Goal: Information Seeking & Learning: Learn about a topic

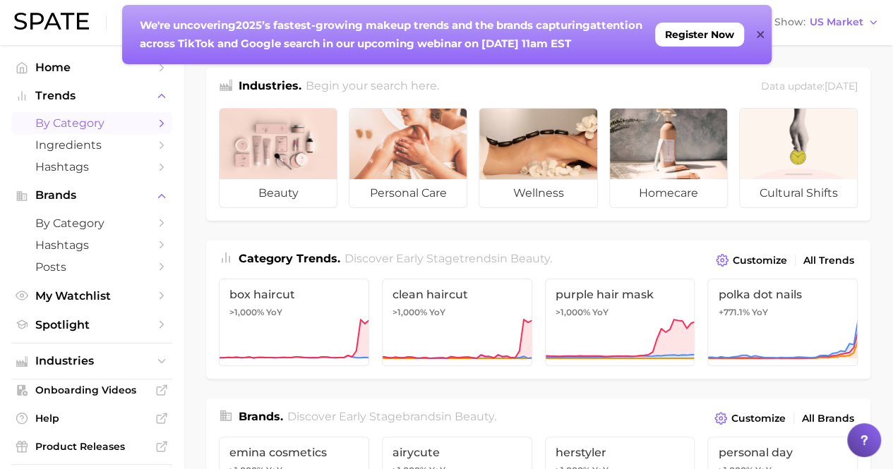
click at [132, 121] on span "by Category" at bounding box center [91, 122] width 113 height 13
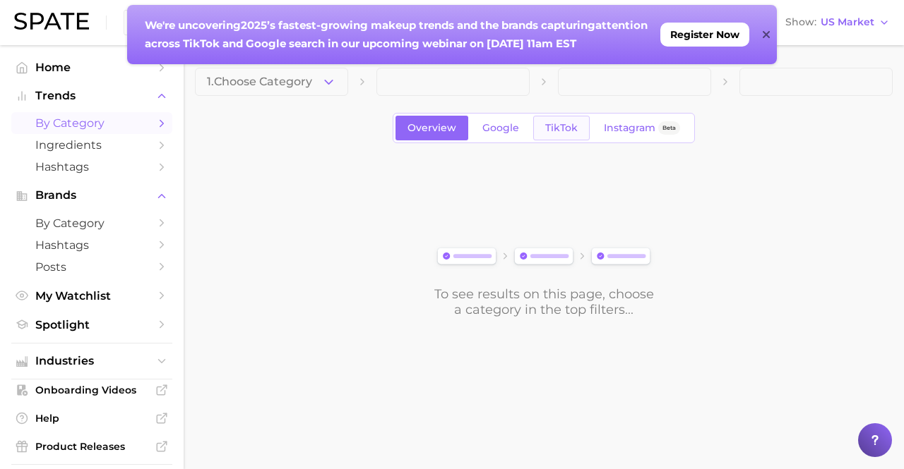
click at [567, 127] on span "TikTok" at bounding box center [561, 128] width 32 height 12
click at [762, 33] on icon at bounding box center [765, 34] width 7 height 11
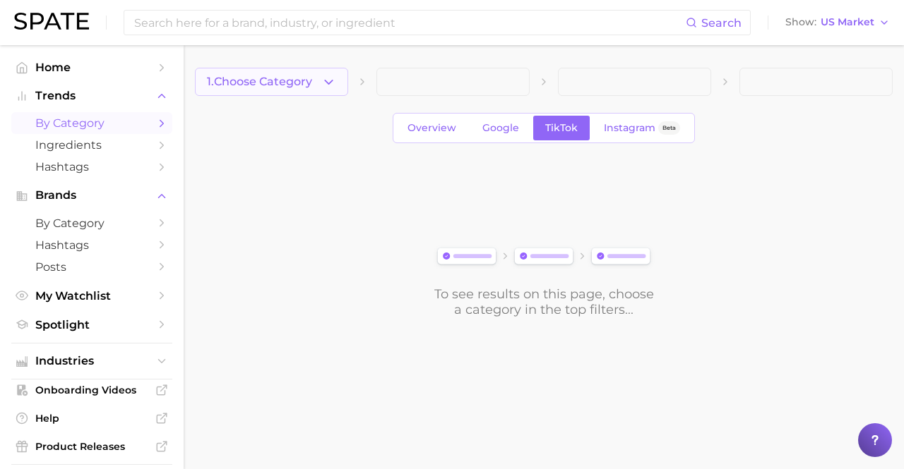
click at [334, 88] on icon "button" at bounding box center [328, 82] width 15 height 15
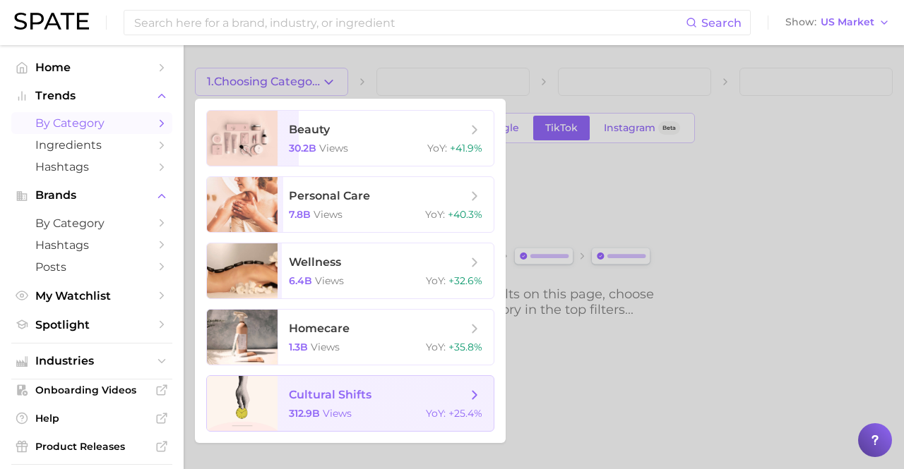
click at [448, 409] on span "YoY : +25.4%" at bounding box center [454, 413] width 56 height 13
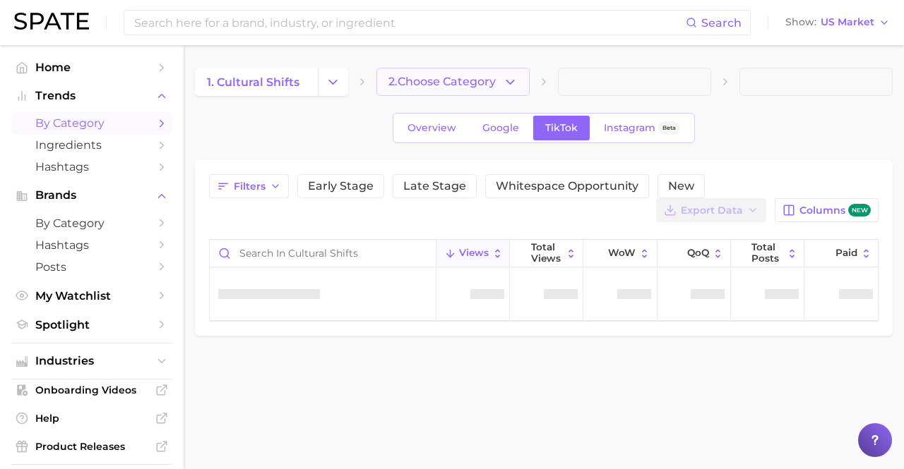
click at [455, 85] on span "2. Choose Category" at bounding box center [441, 82] width 107 height 13
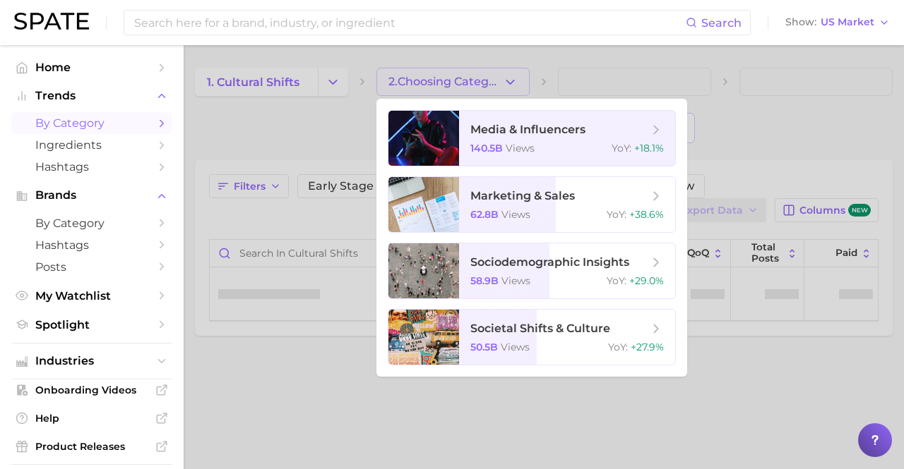
click at [346, 142] on div at bounding box center [452, 234] width 904 height 469
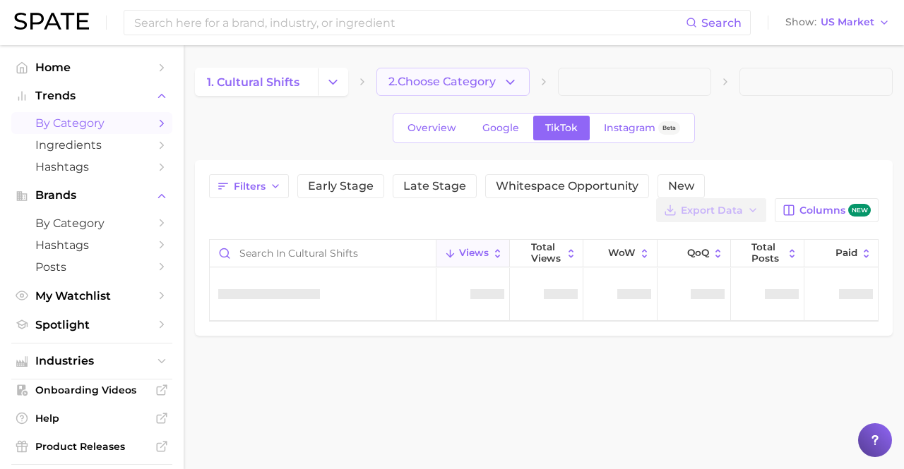
click at [480, 82] on span "2. Choose Category" at bounding box center [441, 82] width 107 height 13
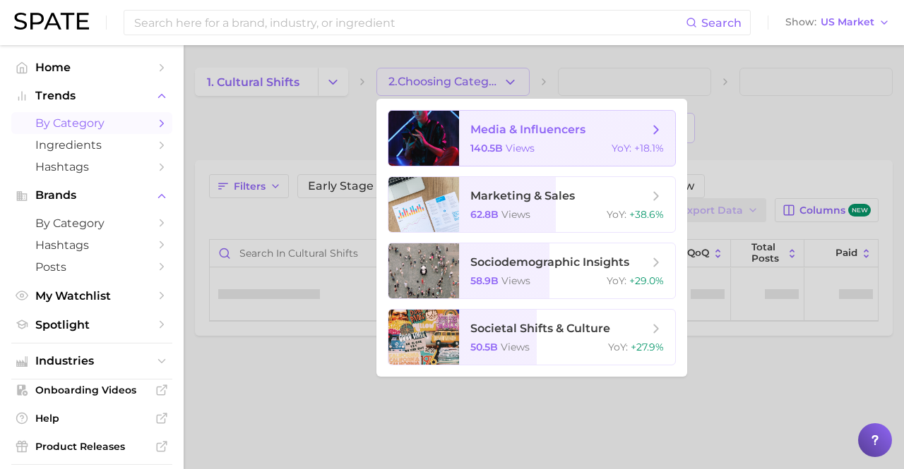
click at [503, 155] on span "media & influencers 140.5b views YoY : +18.1%" at bounding box center [567, 138] width 216 height 55
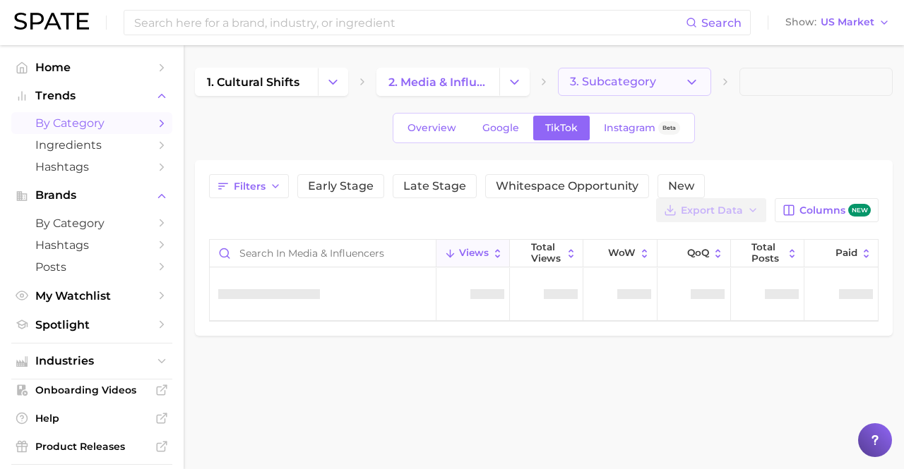
click at [684, 77] on icon "button" at bounding box center [691, 82] width 15 height 15
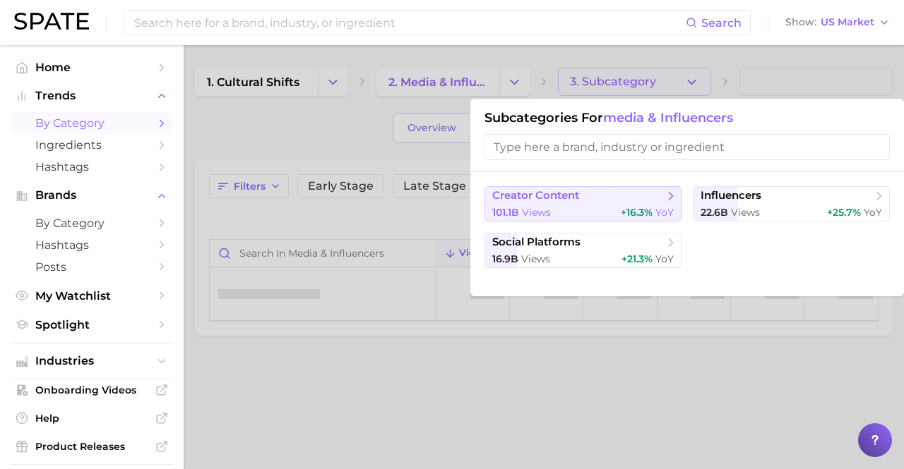
click at [603, 196] on span "creator content" at bounding box center [578, 196] width 172 height 14
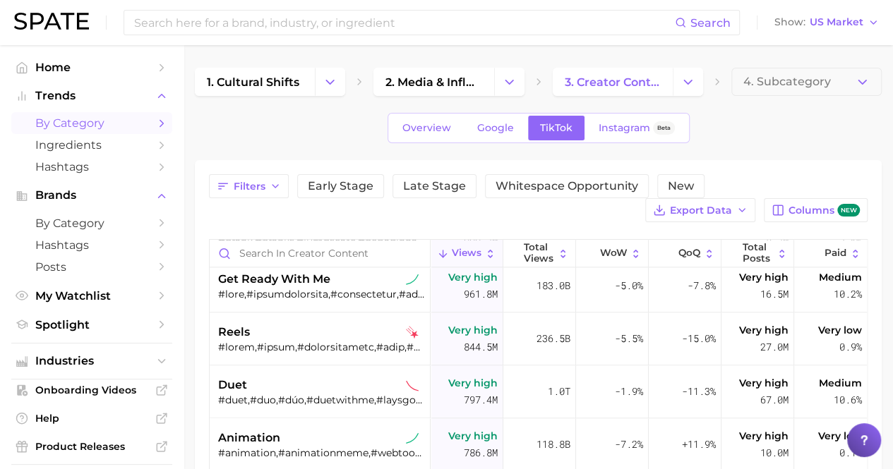
scroll to position [925, 0]
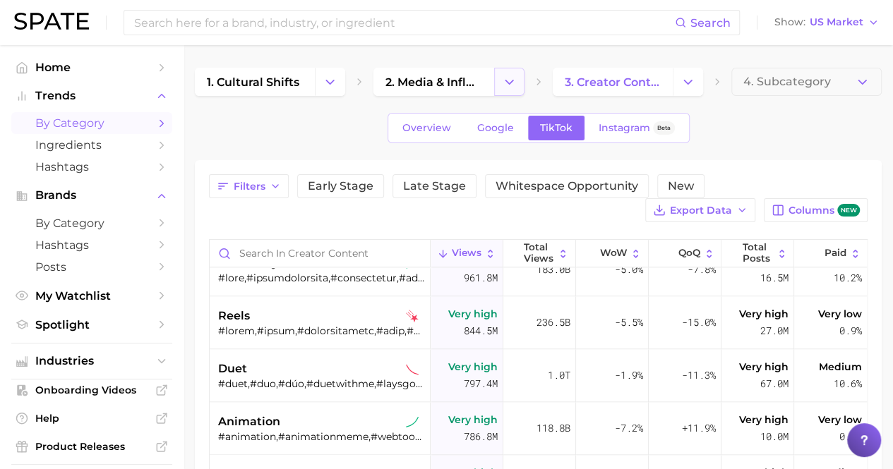
click at [508, 86] on icon "Change Category" at bounding box center [509, 82] width 15 height 15
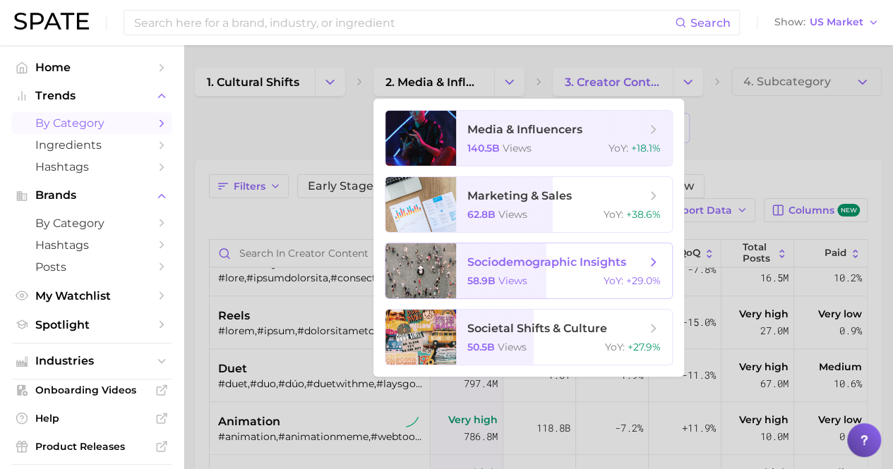
click at [536, 267] on span "sociodemographic insights" at bounding box center [546, 262] width 159 height 13
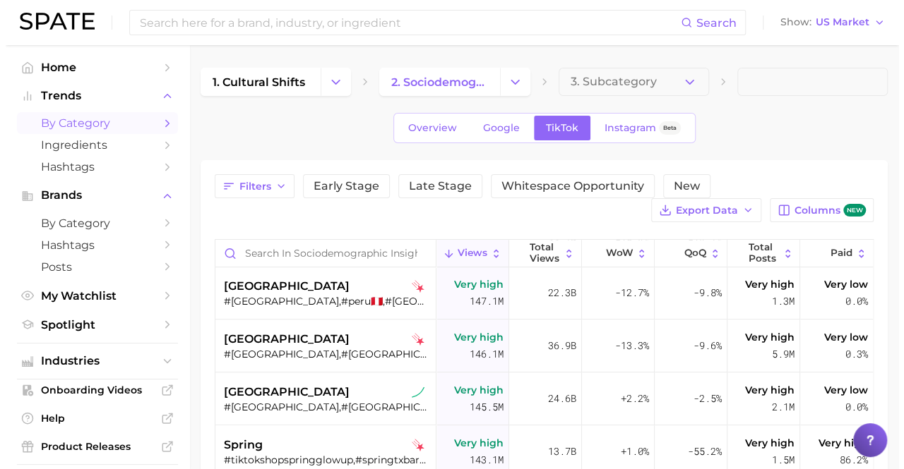
scroll to position [3135, 0]
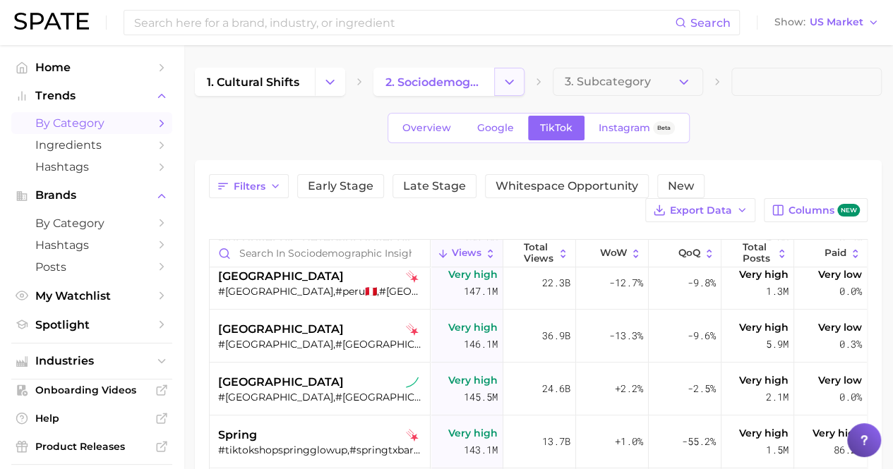
click at [511, 85] on icon "Change Category" at bounding box center [509, 82] width 15 height 15
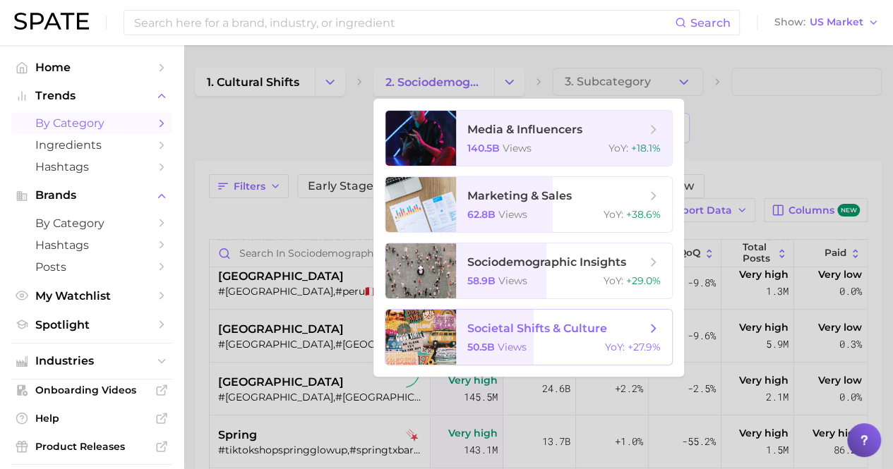
click at [534, 330] on span "societal shifts & culture" at bounding box center [537, 328] width 140 height 13
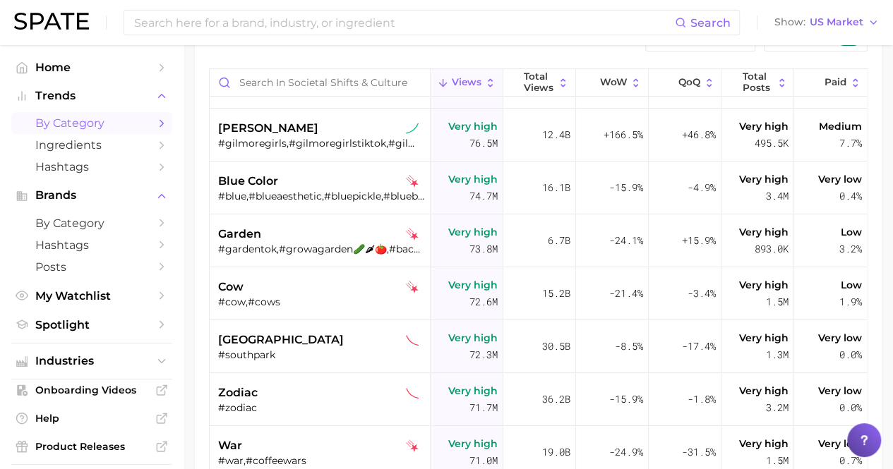
scroll to position [5270, 0]
